Goal: Register for event/course

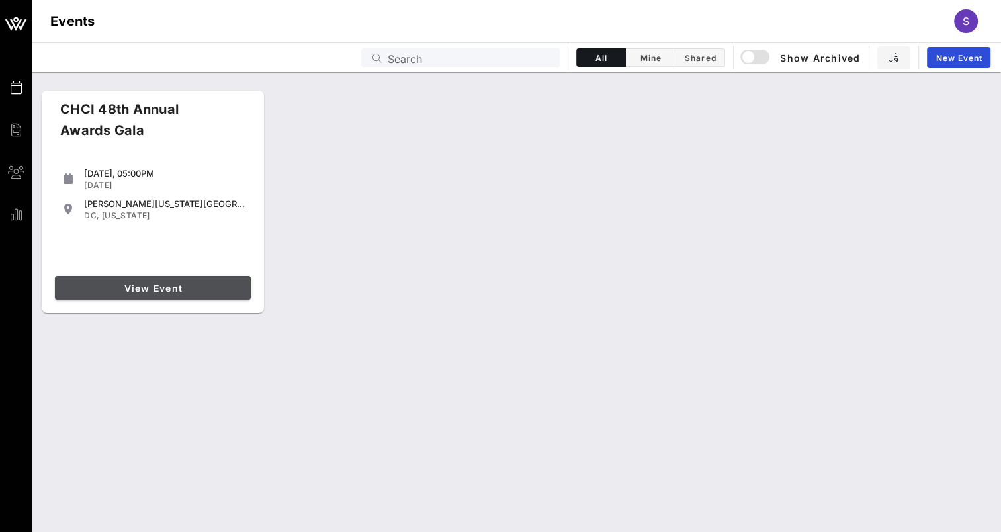
click at [159, 287] on span "View Event" at bounding box center [152, 288] width 185 height 11
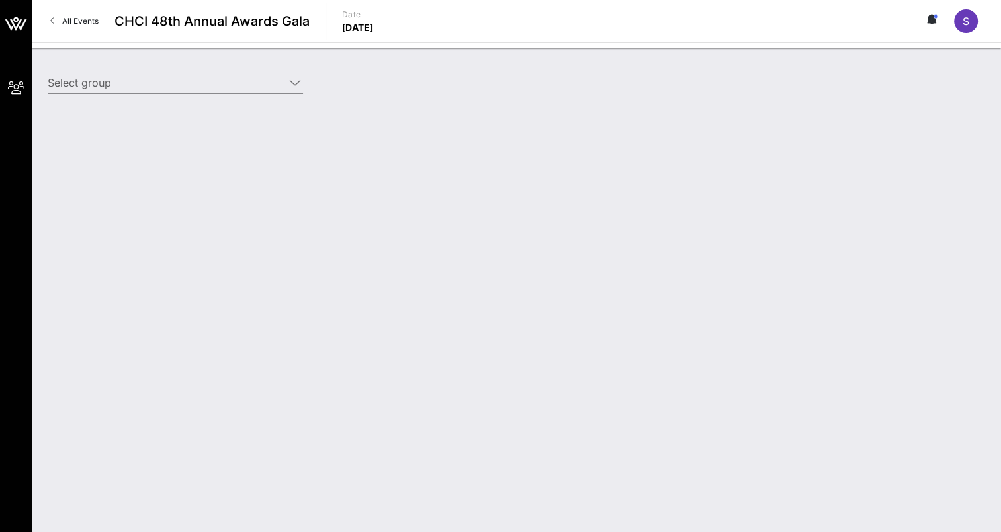
type input "[US_STATE][GEOGRAPHIC_DATA] ([US_STATE][GEOGRAPHIC_DATA]) [[PERSON_NAME], [EMAI…"
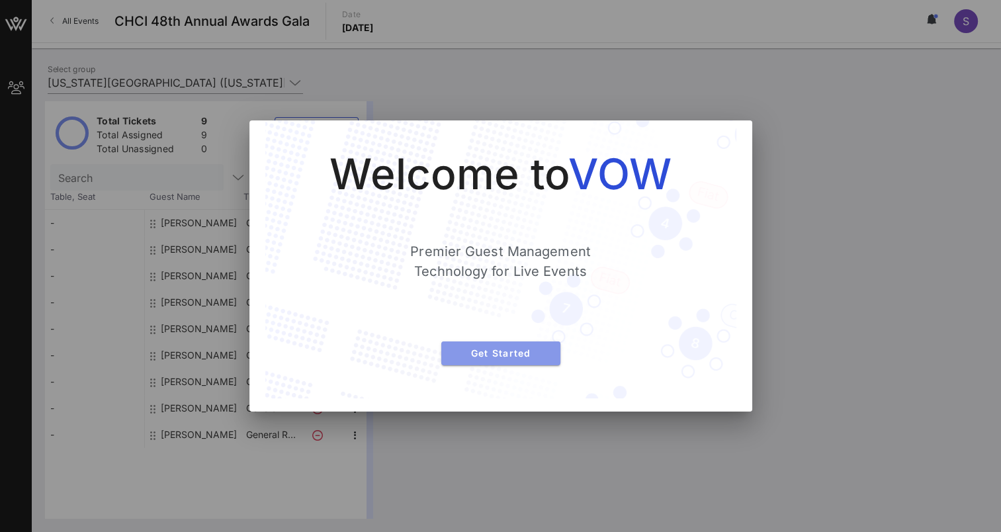
click at [521, 349] on span "Get Started" at bounding box center [501, 352] width 98 height 11
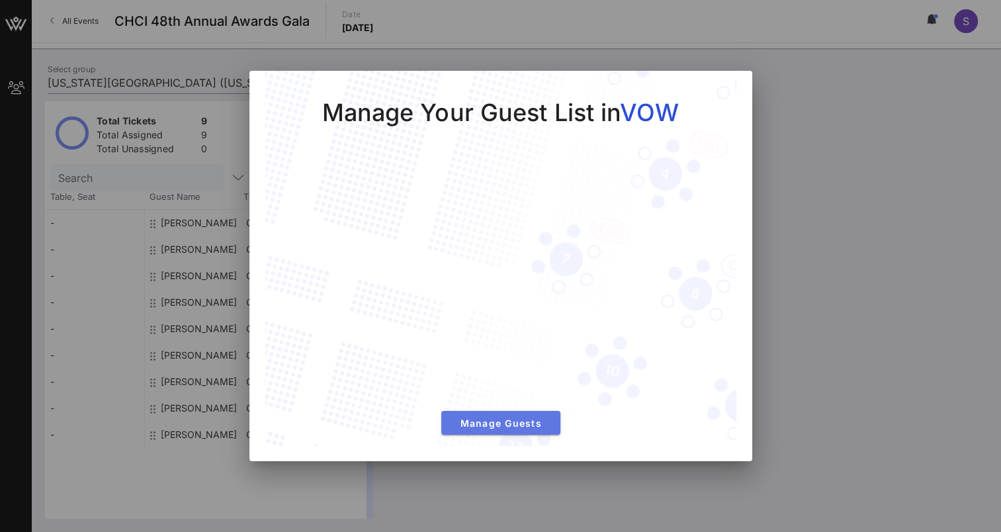
click at [524, 424] on span "Manage Guests" at bounding box center [501, 423] width 98 height 11
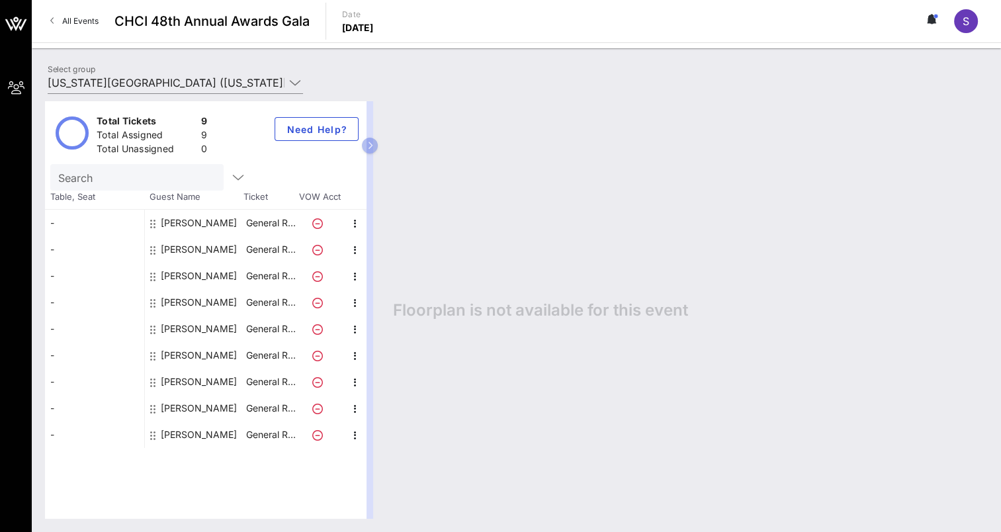
click at [930, 17] on icon at bounding box center [929, 19] width 3 height 8
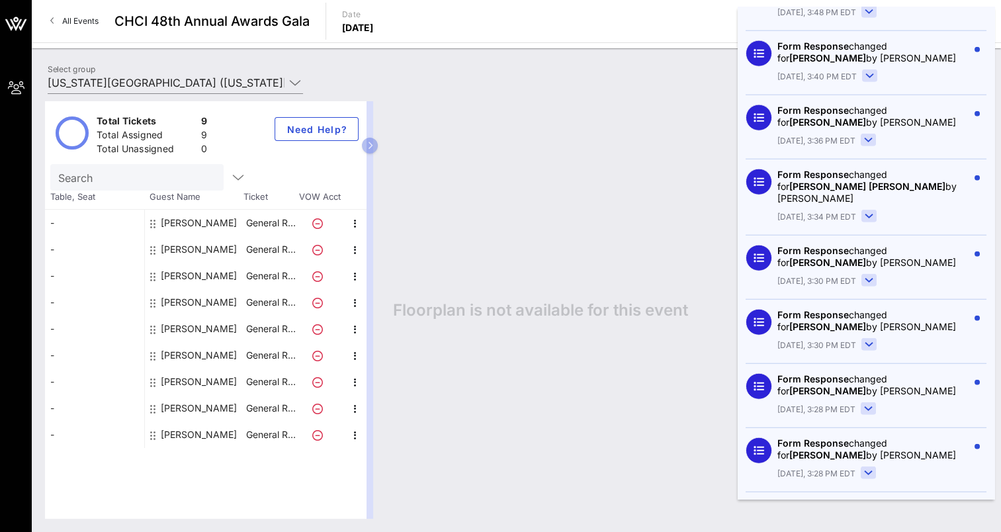
scroll to position [3425, 0]
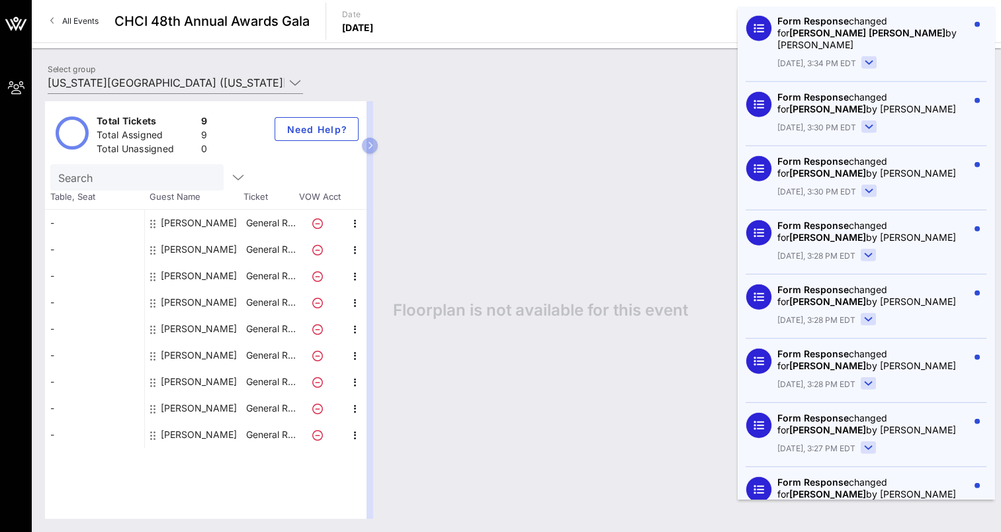
click at [576, 91] on div "Total Tickets 9 Total Assigned 9 Total Unassigned 0 Need Help? Search Table, Se…" at bounding box center [516, 310] width 969 height 444
